Goal: Register for event/course

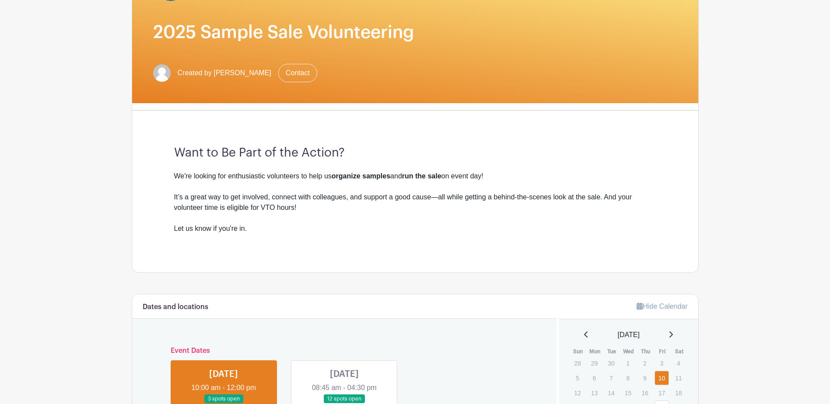
scroll to position [131, 0]
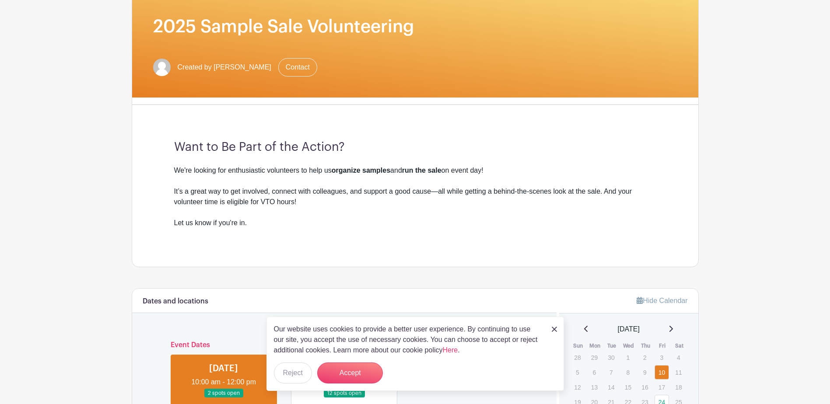
click at [553, 325] on link at bounding box center [553, 329] width 5 height 10
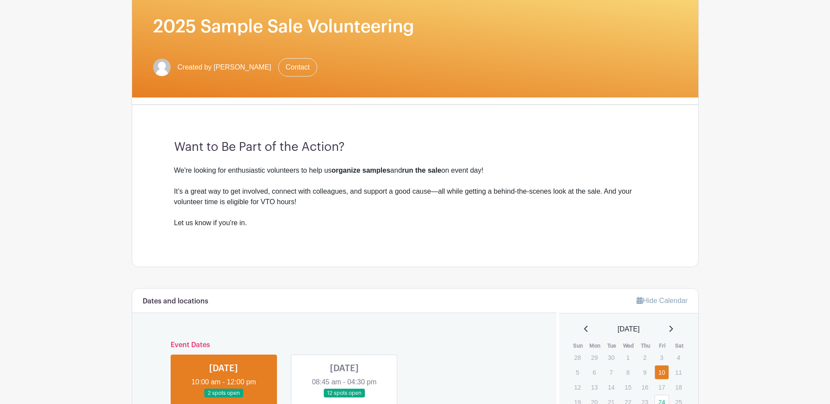
scroll to position [262, 0]
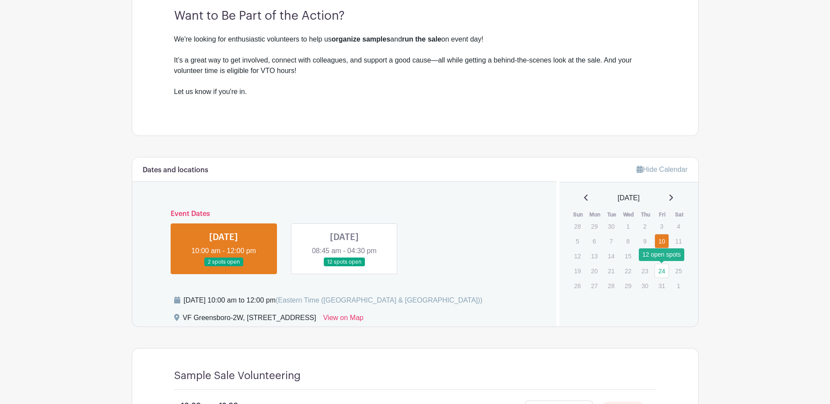
click at [666, 273] on link "24" at bounding box center [661, 271] width 14 height 14
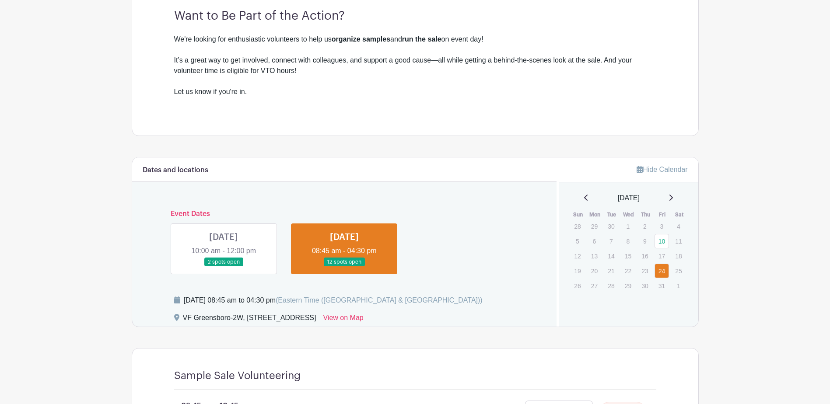
click at [223, 267] on link at bounding box center [223, 267] width 0 height 0
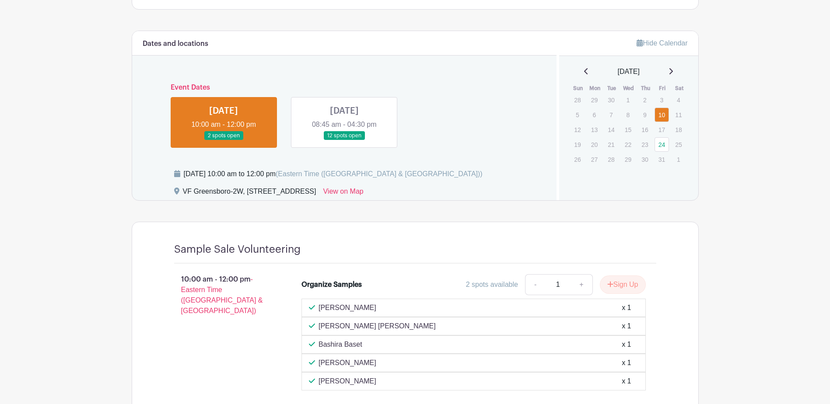
scroll to position [476, 0]
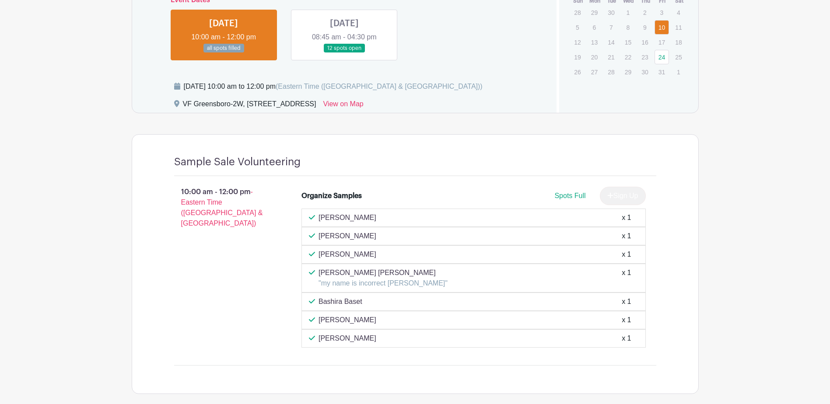
click at [618, 191] on div "Sign Up" at bounding box center [619, 196] width 53 height 18
click at [620, 188] on div "Sign Up" at bounding box center [619, 196] width 53 height 18
drag, startPoint x: 620, startPoint y: 188, endPoint x: 686, endPoint y: 222, distance: 73.5
click at [686, 222] on div "Sample Sale Volunteering 10:00 am - 12:00 pm - Eastern Time ([GEOGRAPHIC_DATA] …" at bounding box center [415, 264] width 567 height 260
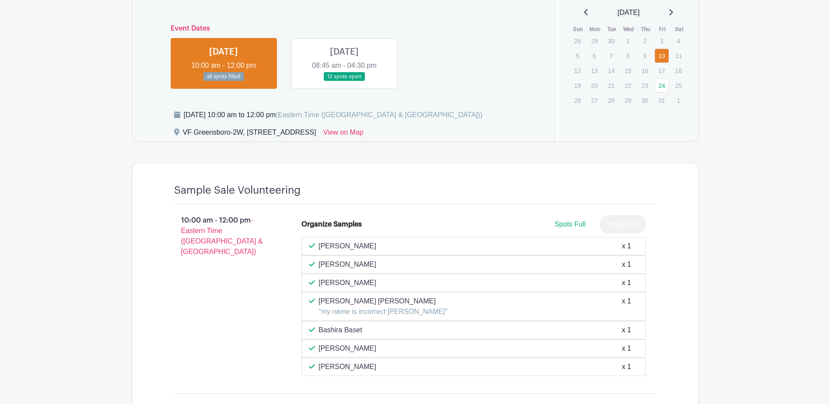
scroll to position [345, 0]
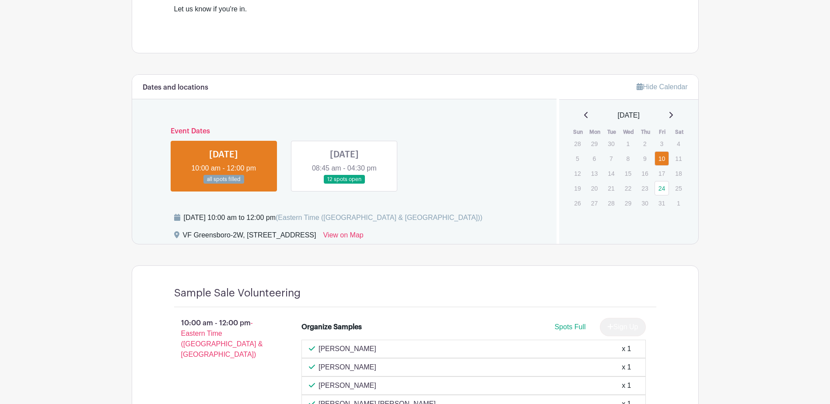
click at [344, 184] on link at bounding box center [344, 184] width 0 height 0
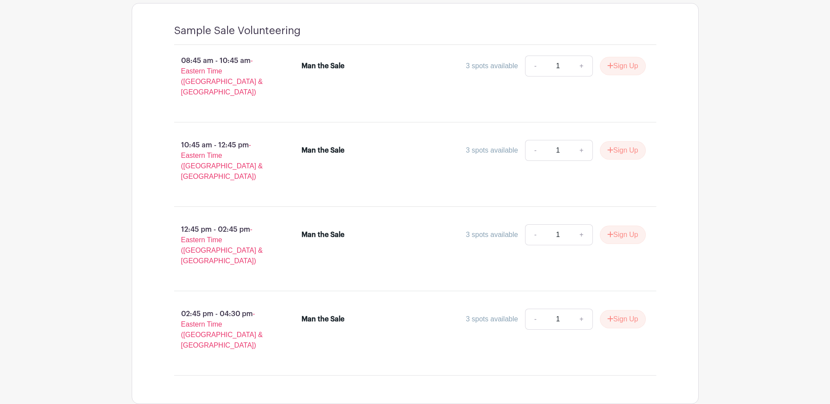
scroll to position [389, 0]
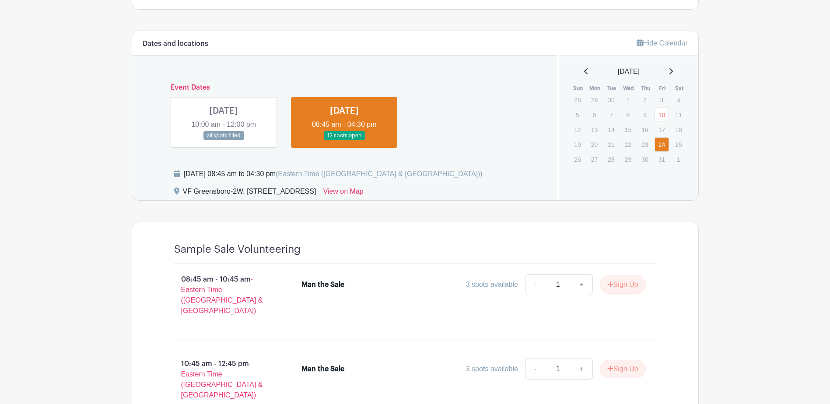
click at [223, 140] on link at bounding box center [223, 140] width 0 height 0
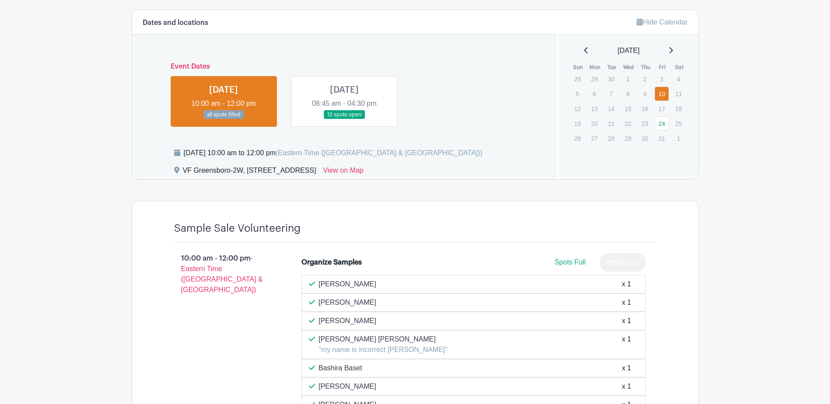
scroll to position [302, 0]
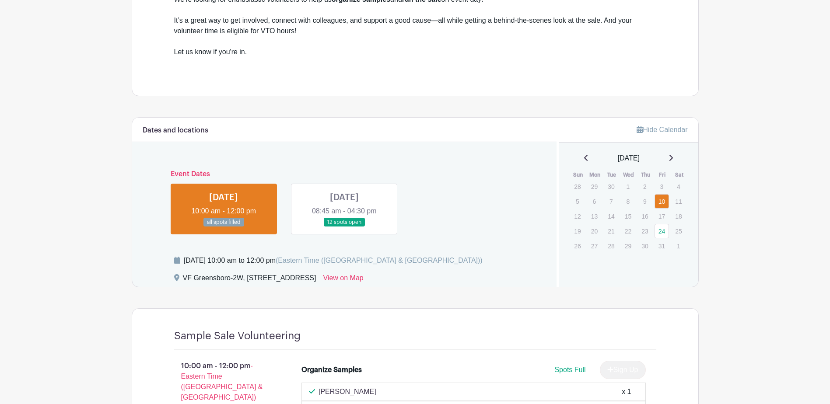
click at [344, 227] on link at bounding box center [344, 227] width 0 height 0
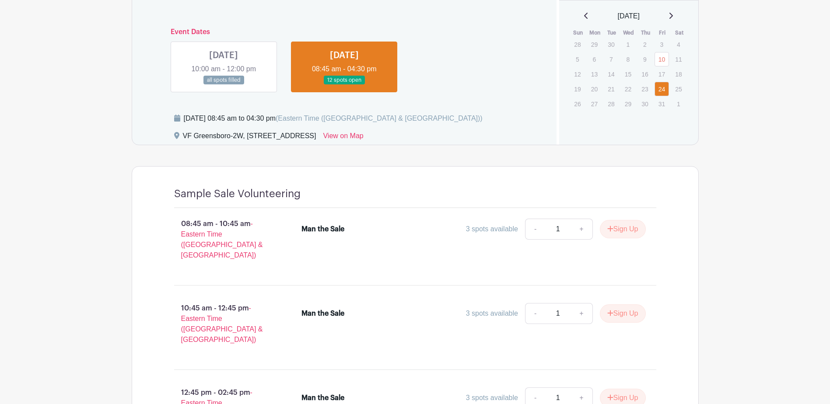
scroll to position [358, 0]
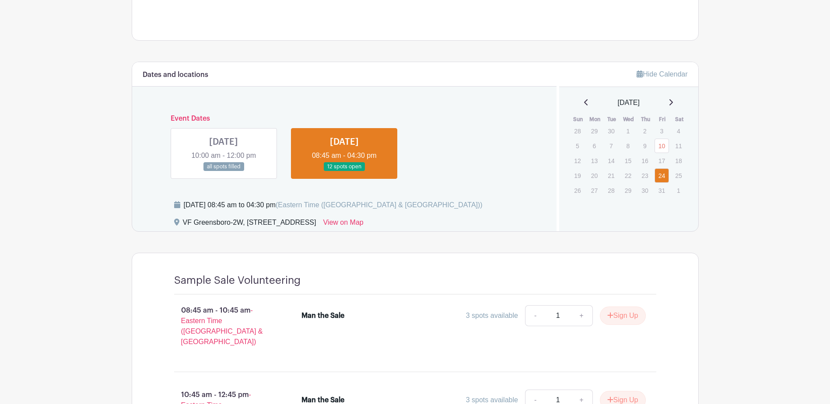
click at [223, 171] on link at bounding box center [223, 171] width 0 height 0
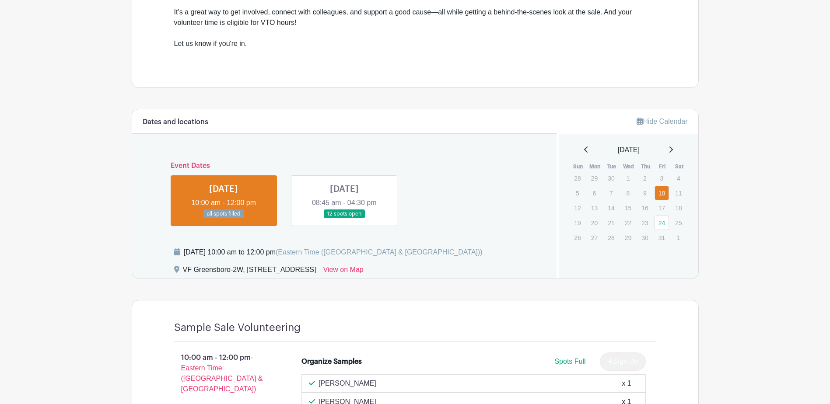
scroll to position [302, 0]
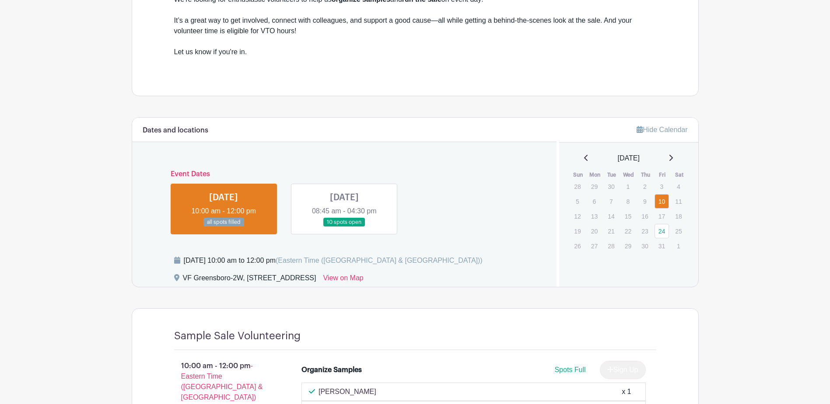
click at [344, 227] on link at bounding box center [344, 227] width 0 height 0
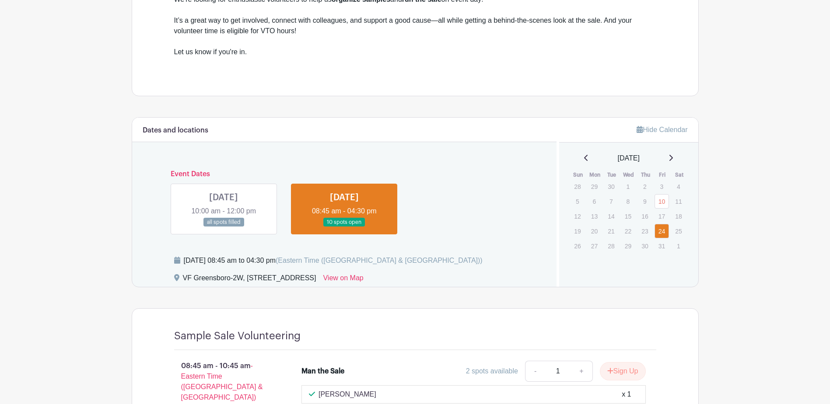
click at [223, 227] on link at bounding box center [223, 227] width 0 height 0
